Goal: Transaction & Acquisition: Purchase product/service

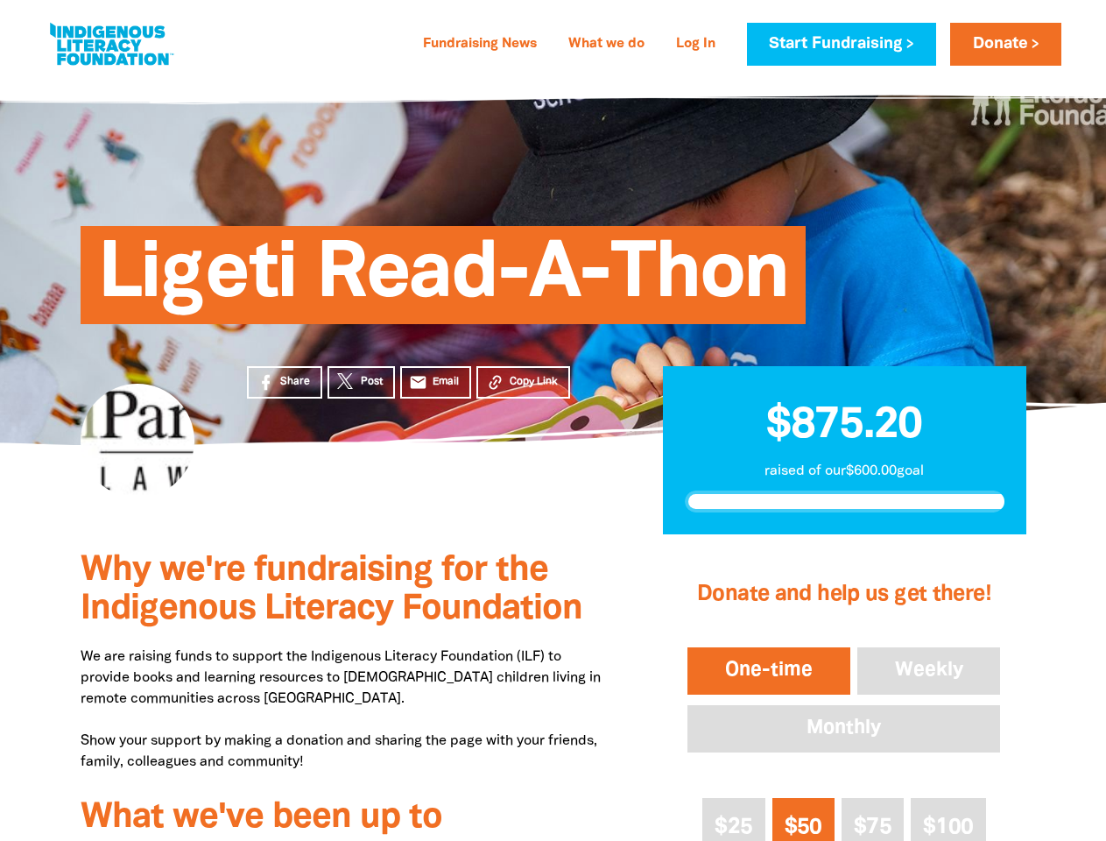
click at [553, 420] on div "Ligeti Read-A-Thon" at bounding box center [553, 262] width 1051 height 366
click at [523, 382] on span "Copy Link" at bounding box center [534, 382] width 48 height 16
click at [768, 671] on button "One-time" at bounding box center [769, 671] width 170 height 54
click at [929, 671] on button "Weekly" at bounding box center [929, 671] width 151 height 54
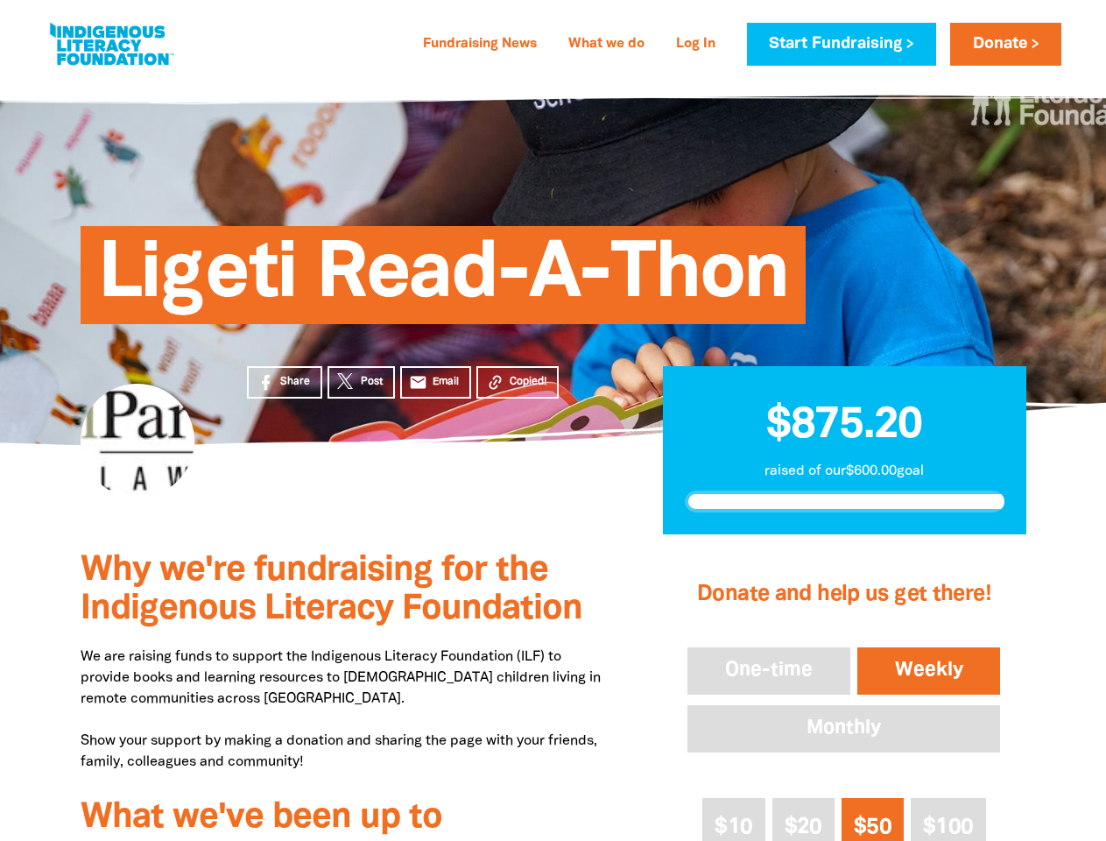
click at [844, 729] on button "Monthly" at bounding box center [844, 729] width 320 height 54
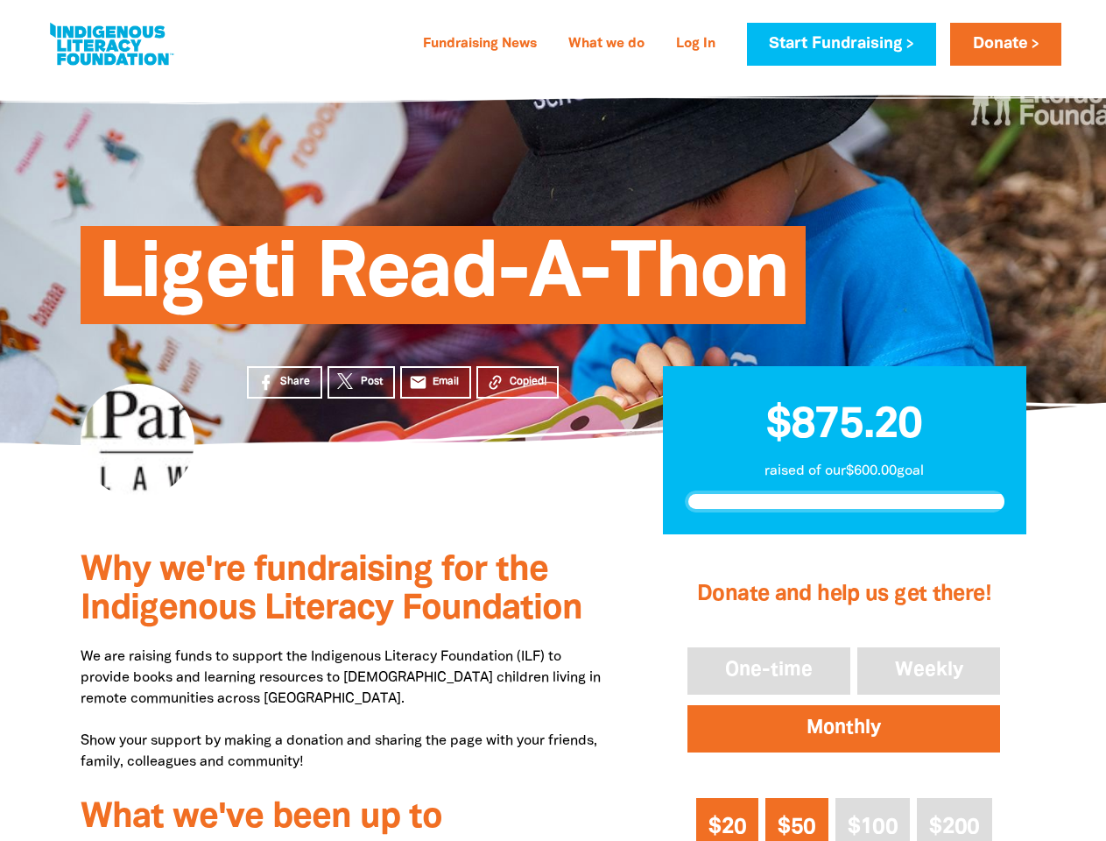
click at [734, 819] on span "$20" at bounding box center [728, 827] width 38 height 20
click at [803, 819] on span "$50" at bounding box center [797, 827] width 38 height 20
click at [873, 819] on span "$100" at bounding box center [873, 827] width 50 height 20
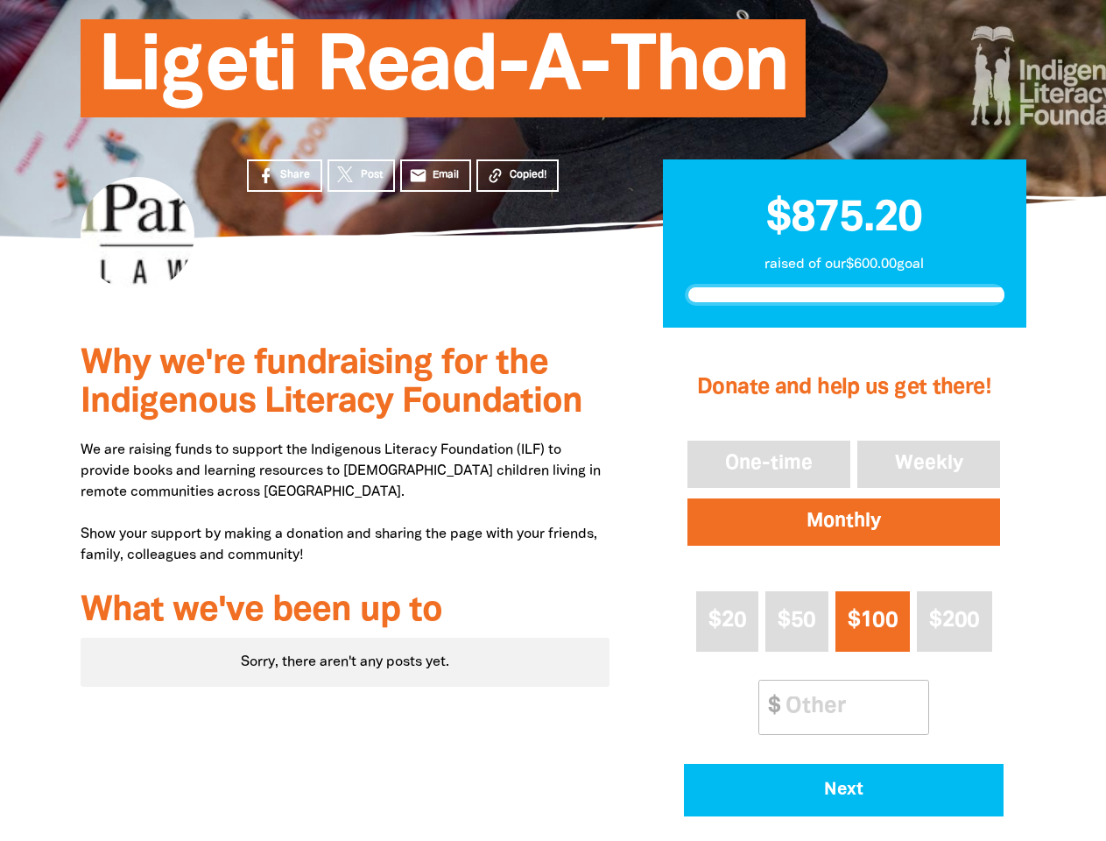
click at [948, 819] on div "Donate and help us get there! One-time Weekly Monthly $20 $50 $100 $200 Other A…" at bounding box center [844, 584] width 364 height 507
